Goal: Information Seeking & Learning: Check status

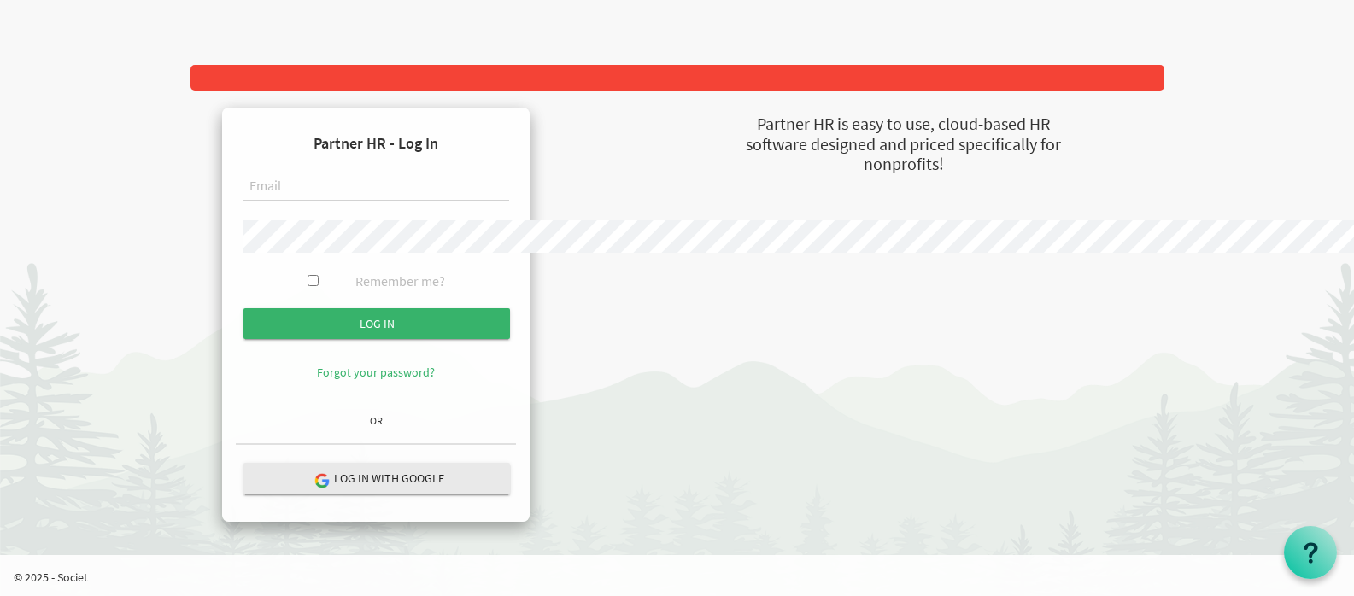
type input "accounts@imagineschools.in"
click at [509, 502] on p "Log in with Google" at bounding box center [376, 482] width 266 height 39
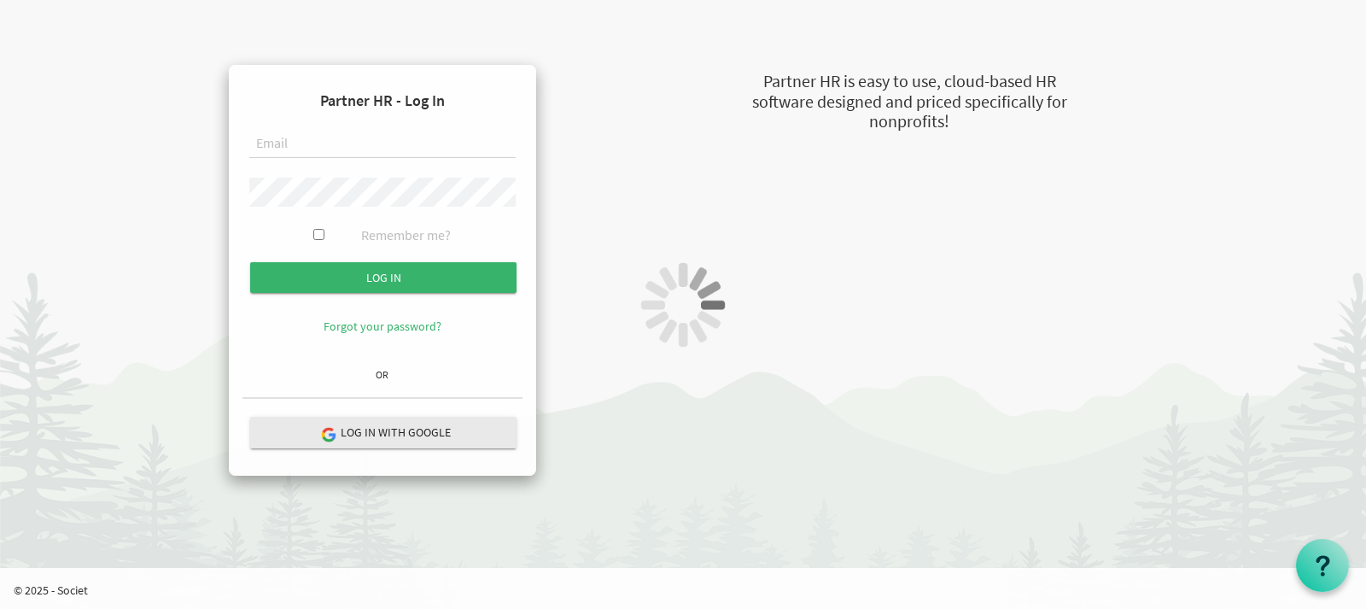
type input "accounts@imagineschools.in"
click at [428, 271] on div "Partner HR - Log In accounts@imagineschools.in Remember me? Log in OR" at bounding box center [683, 246] width 999 height 459
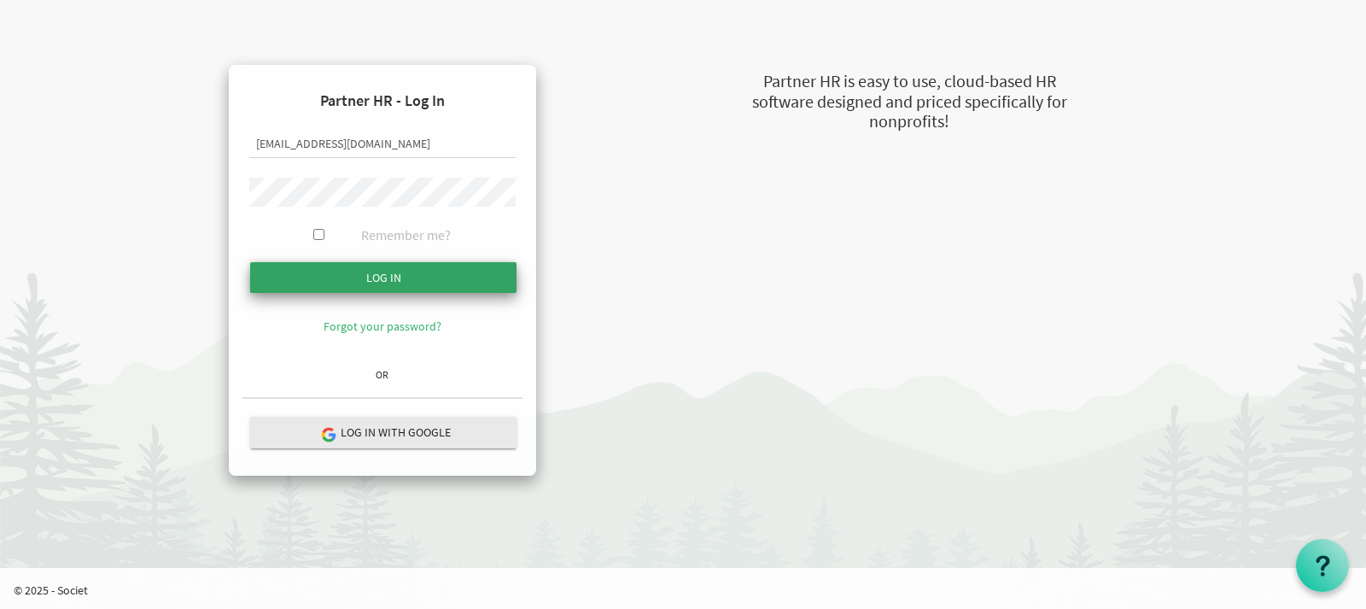
click at [308, 282] on input "Log in" at bounding box center [383, 277] width 266 height 31
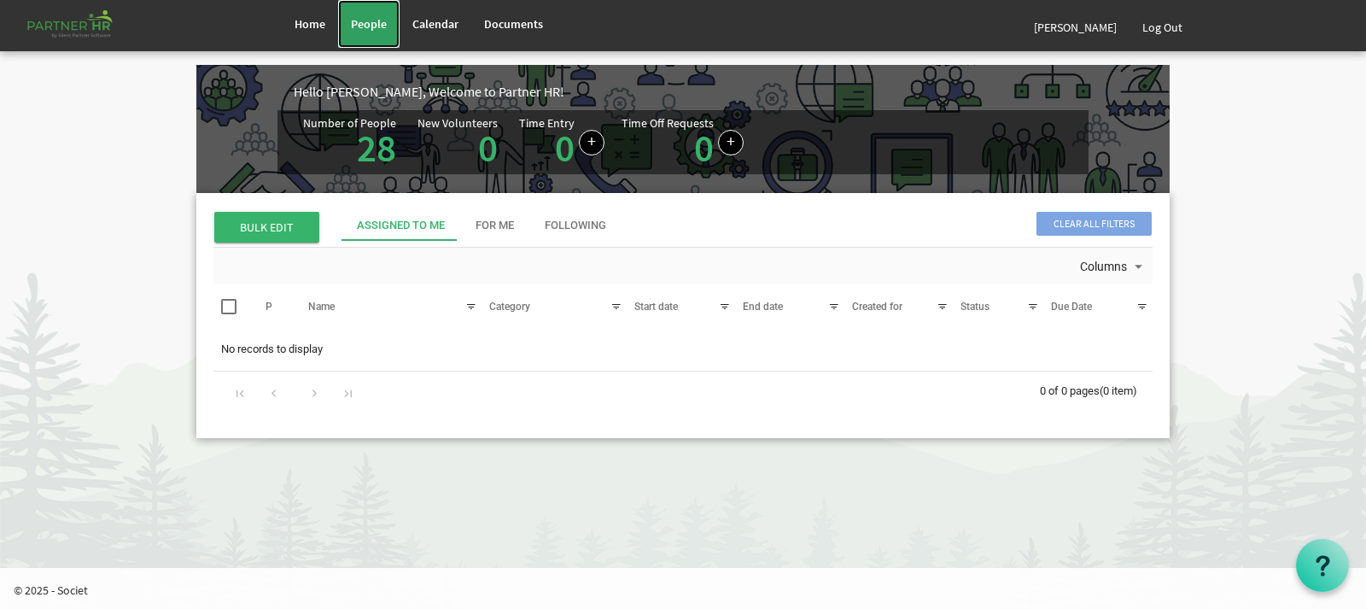
click at [384, 34] on link "People" at bounding box center [368, 24] width 61 height 48
click at [1021, 27] on link "[PERSON_NAME]" at bounding box center [1075, 27] width 108 height 48
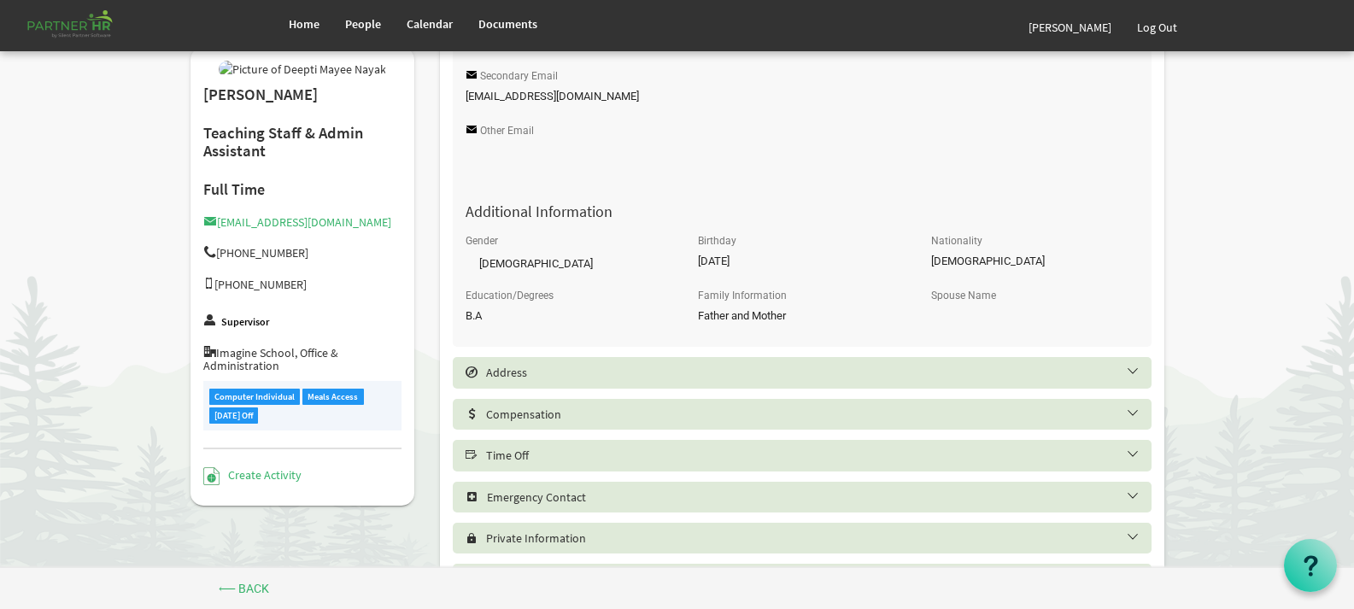
scroll to position [658, 0]
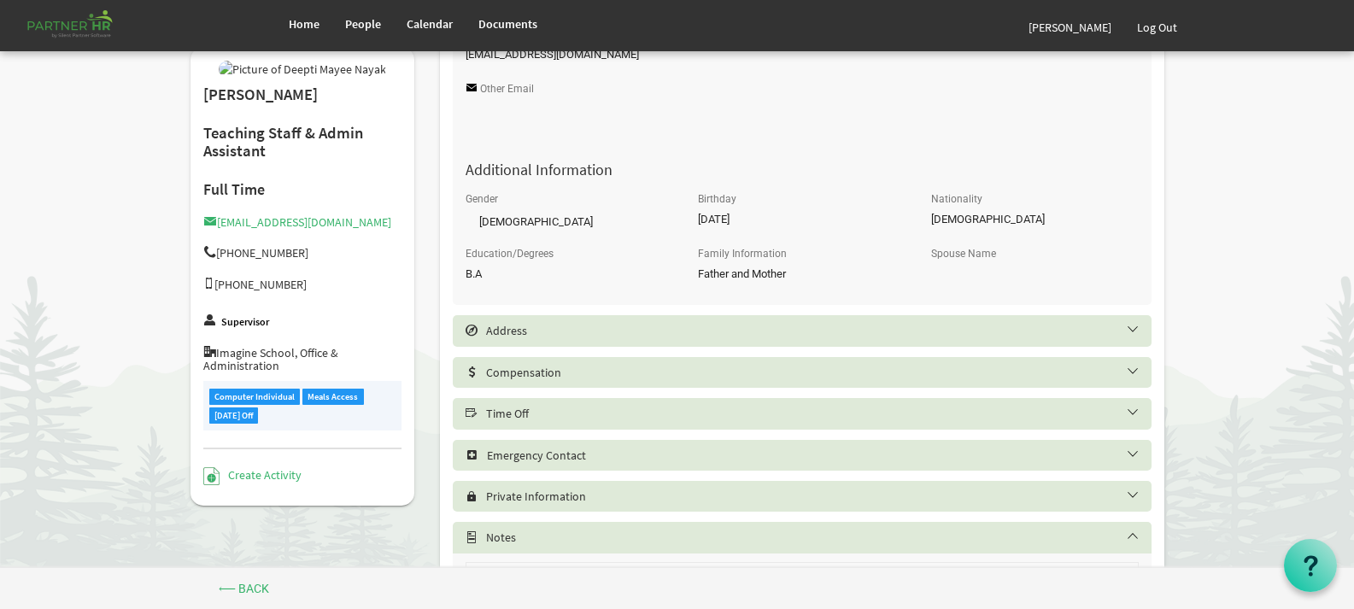
click at [1138, 413] on h5 "Time Off" at bounding box center [814, 414] width 699 height 14
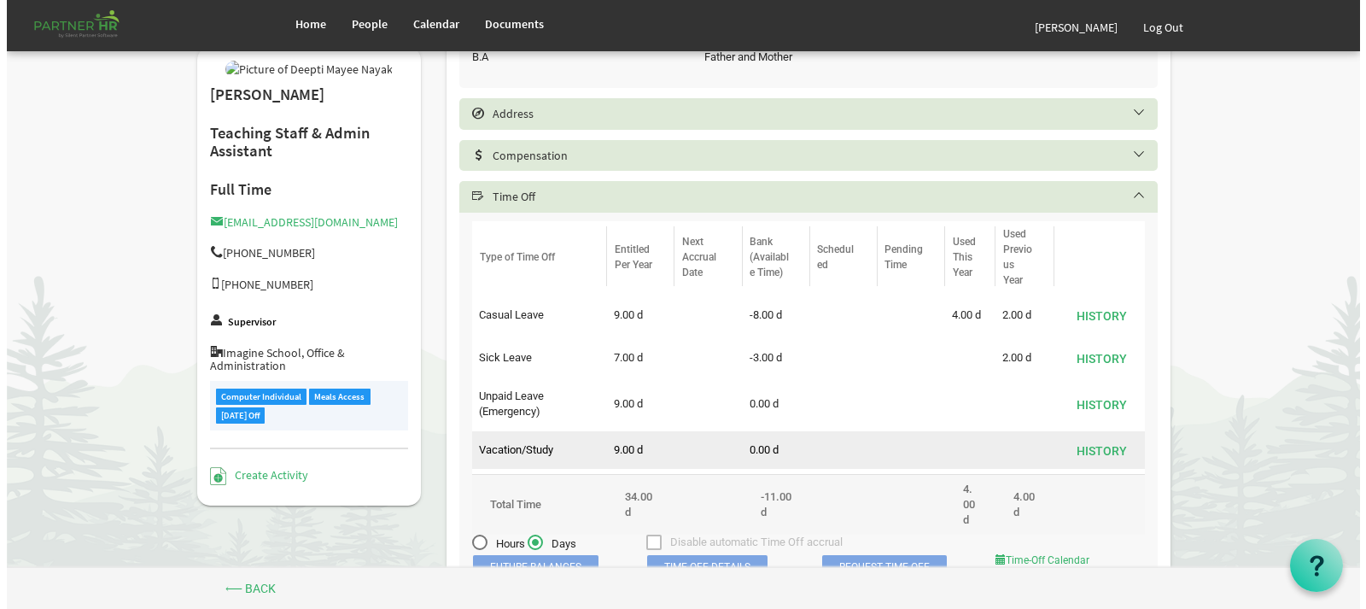
scroll to position [915, 0]
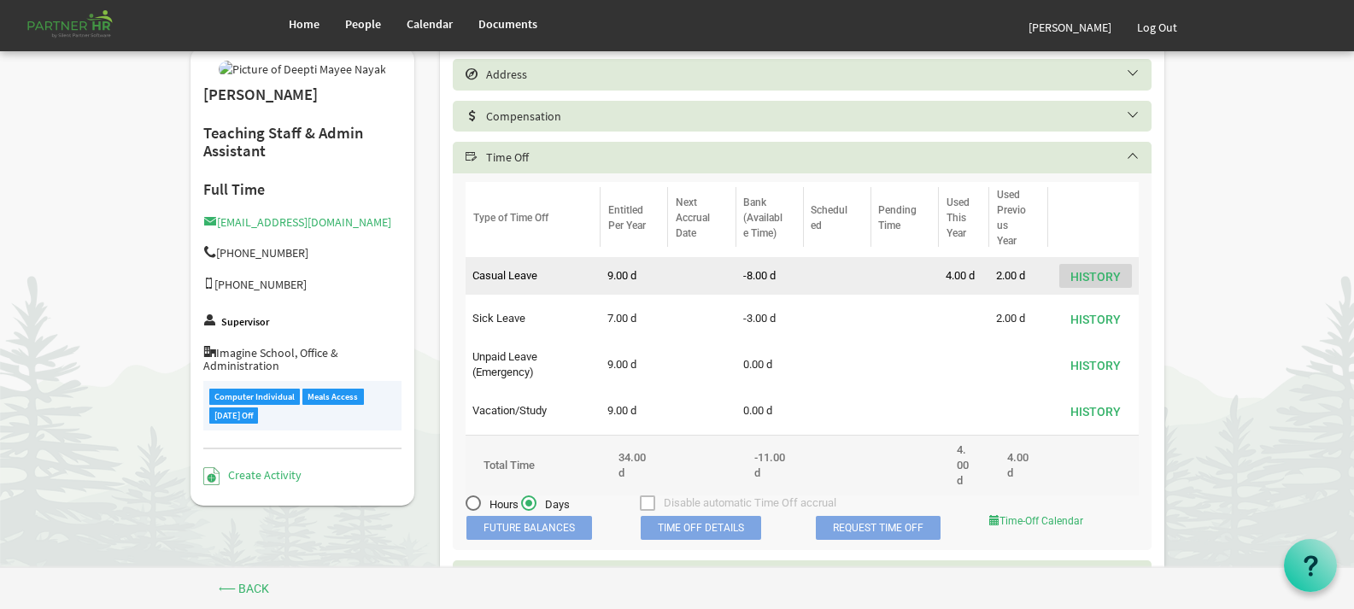
click at [1095, 275] on button "History" at bounding box center [1095, 276] width 73 height 24
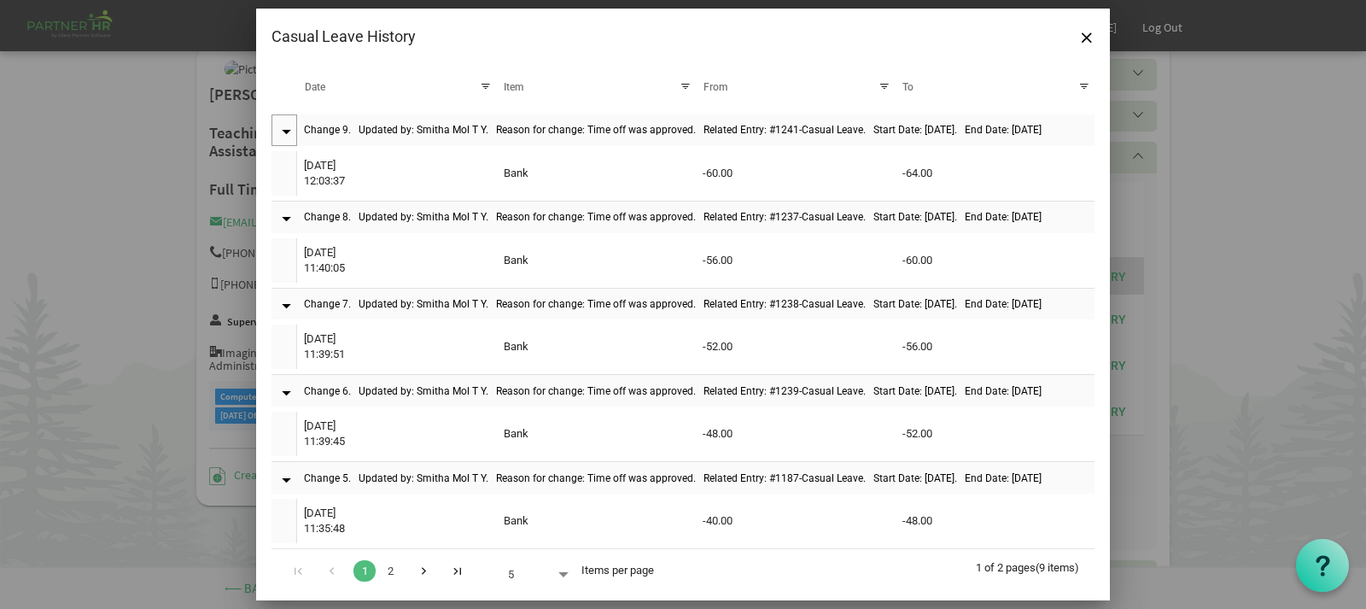
scroll to position [17, 0]
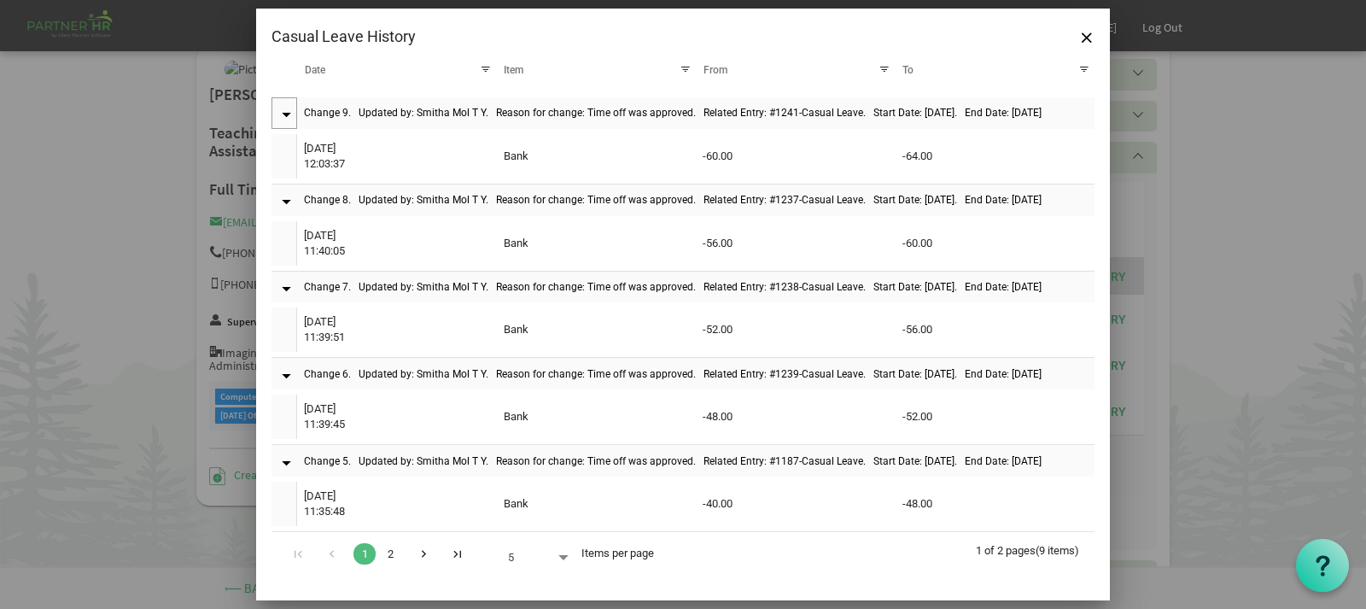
click at [382, 551] on link "2" at bounding box center [390, 553] width 22 height 21
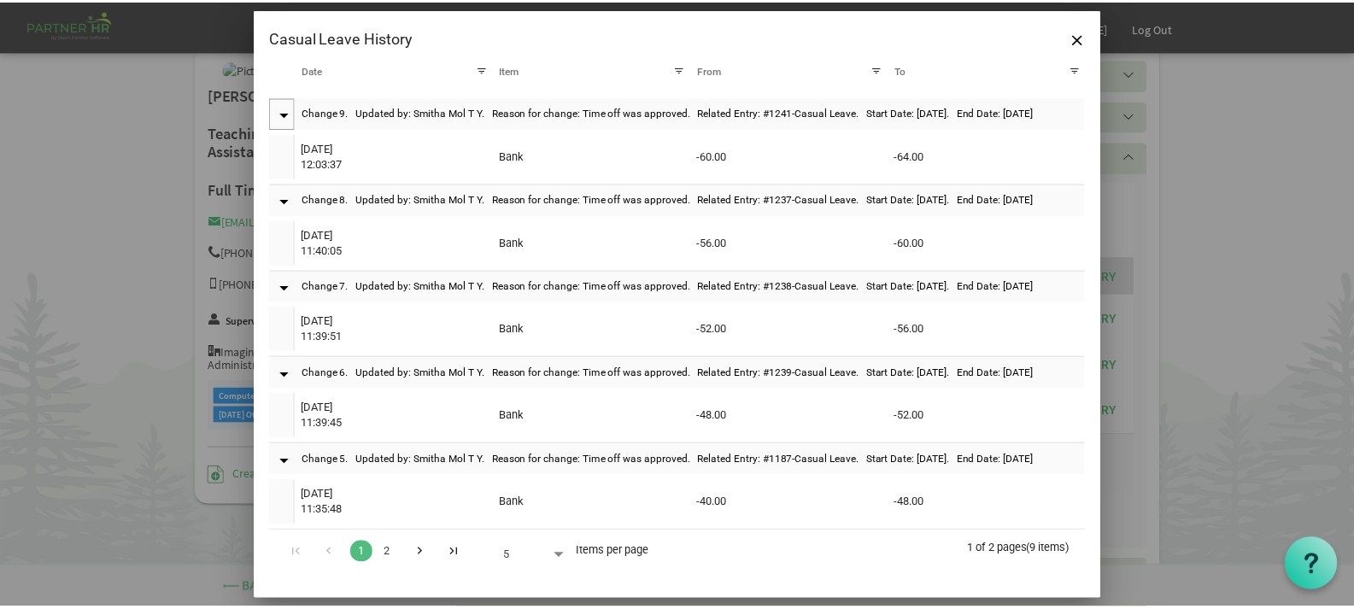
scroll to position [0, 0]
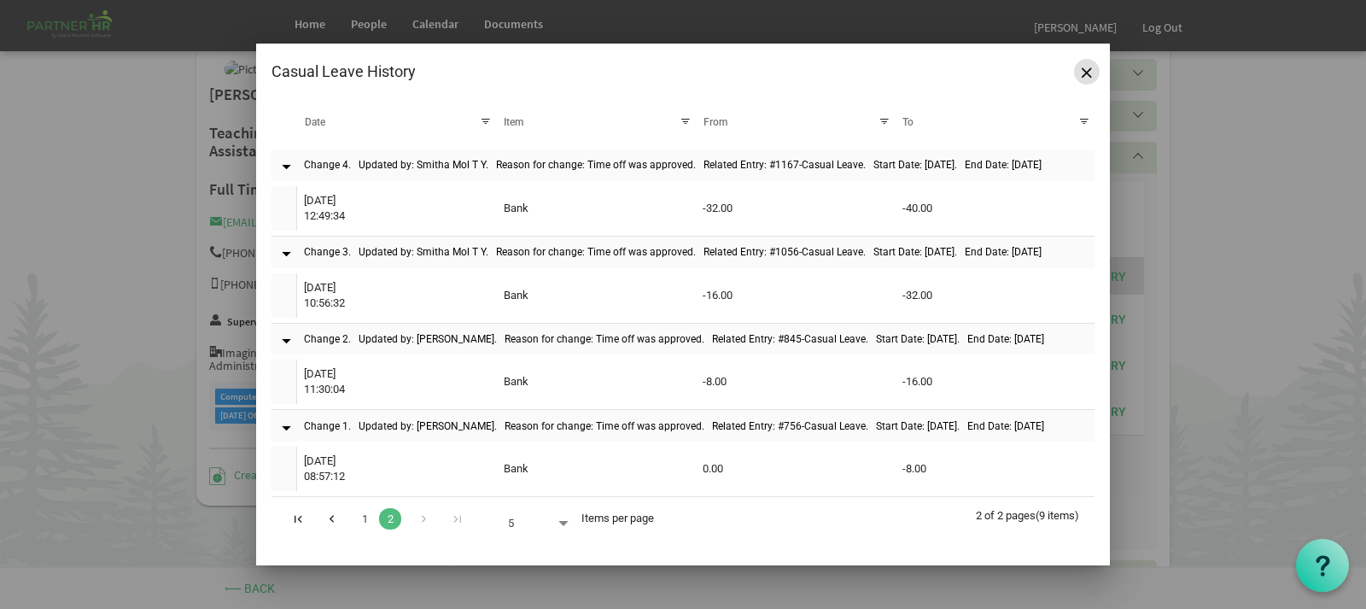
click at [1082, 67] on span "Close" at bounding box center [1087, 72] width 10 height 10
